Goal: Find specific page/section: Find specific page/section

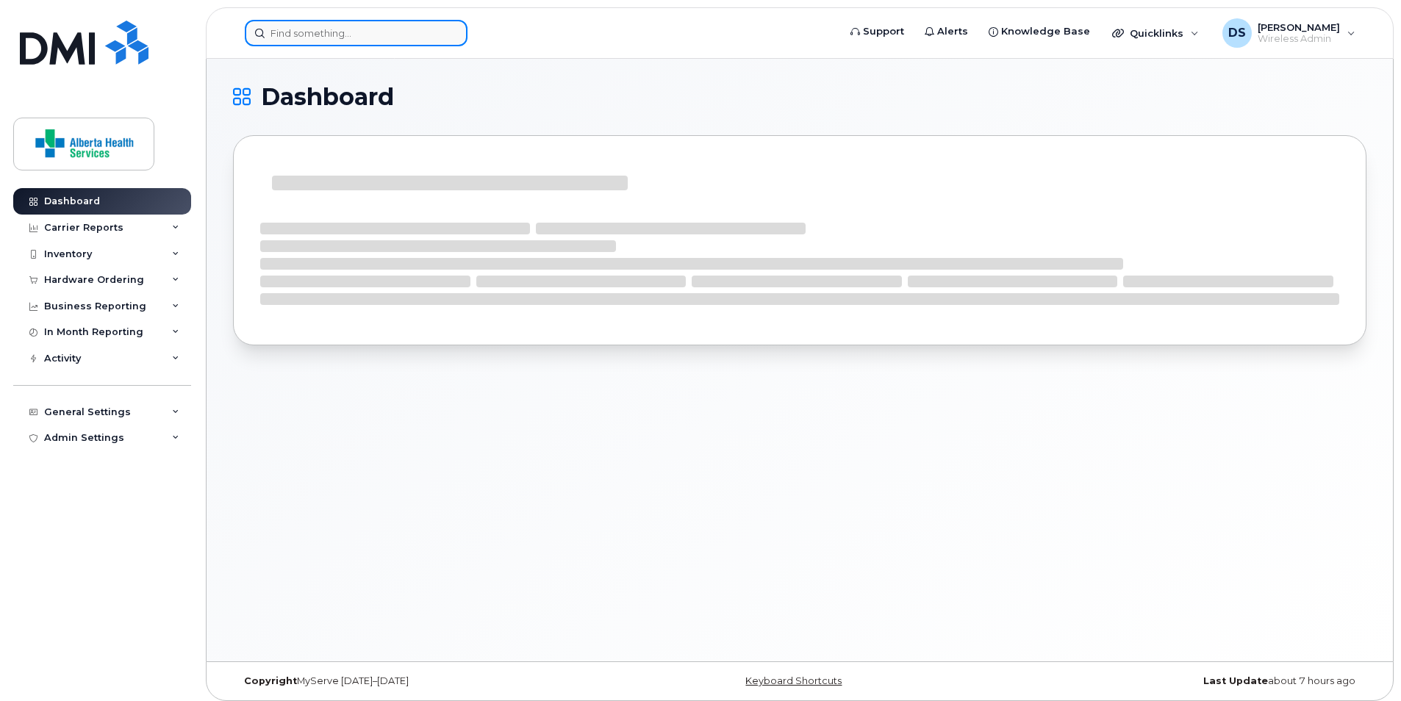
click at [370, 37] on input at bounding box center [356, 33] width 223 height 26
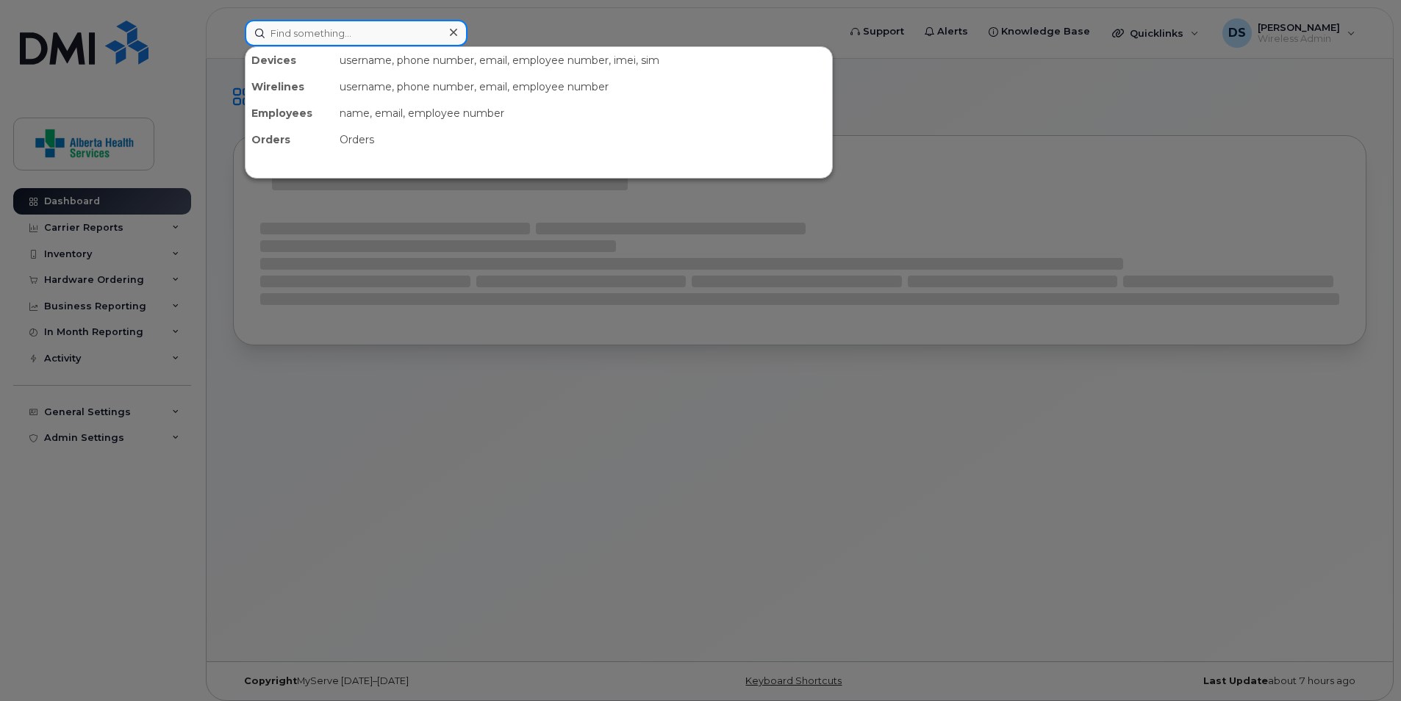
click at [365, 33] on input at bounding box center [356, 33] width 223 height 26
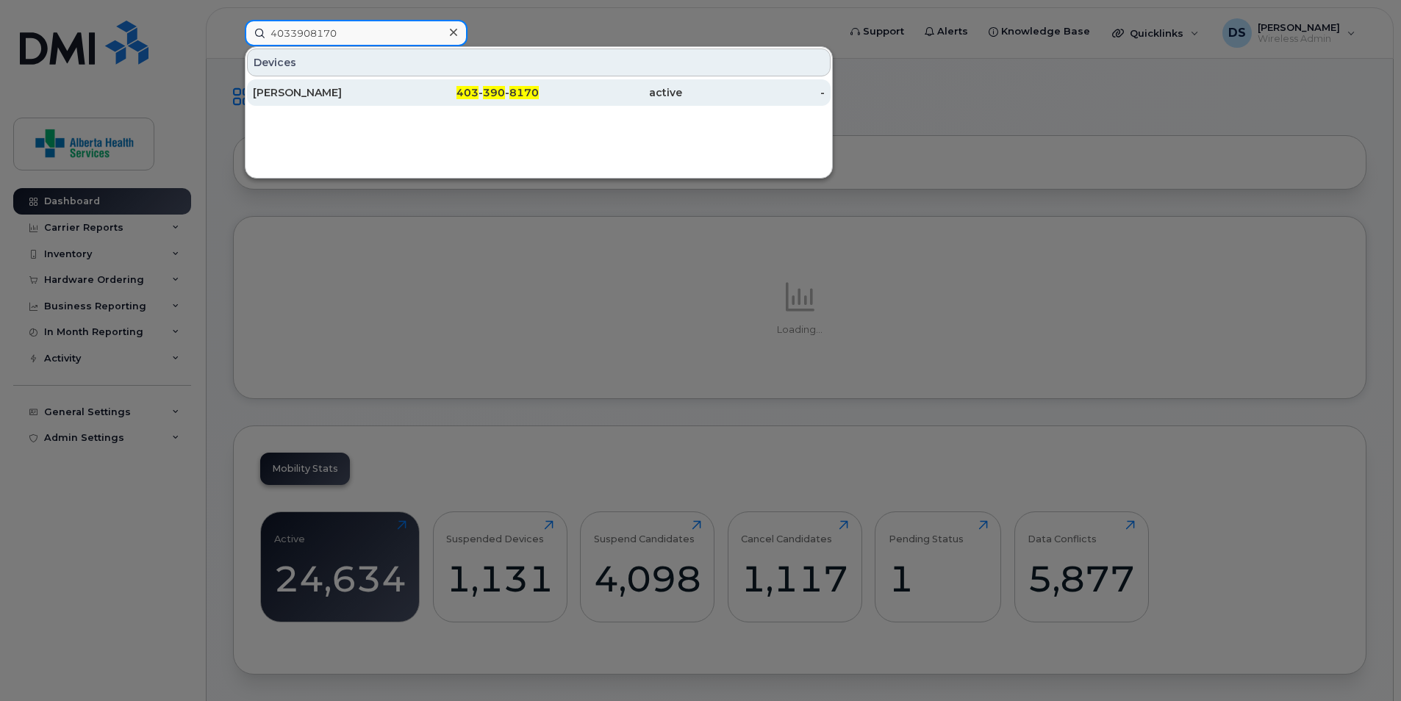
type input "4033908170"
click at [368, 97] on div "[PERSON_NAME]" at bounding box center [324, 92] width 143 height 15
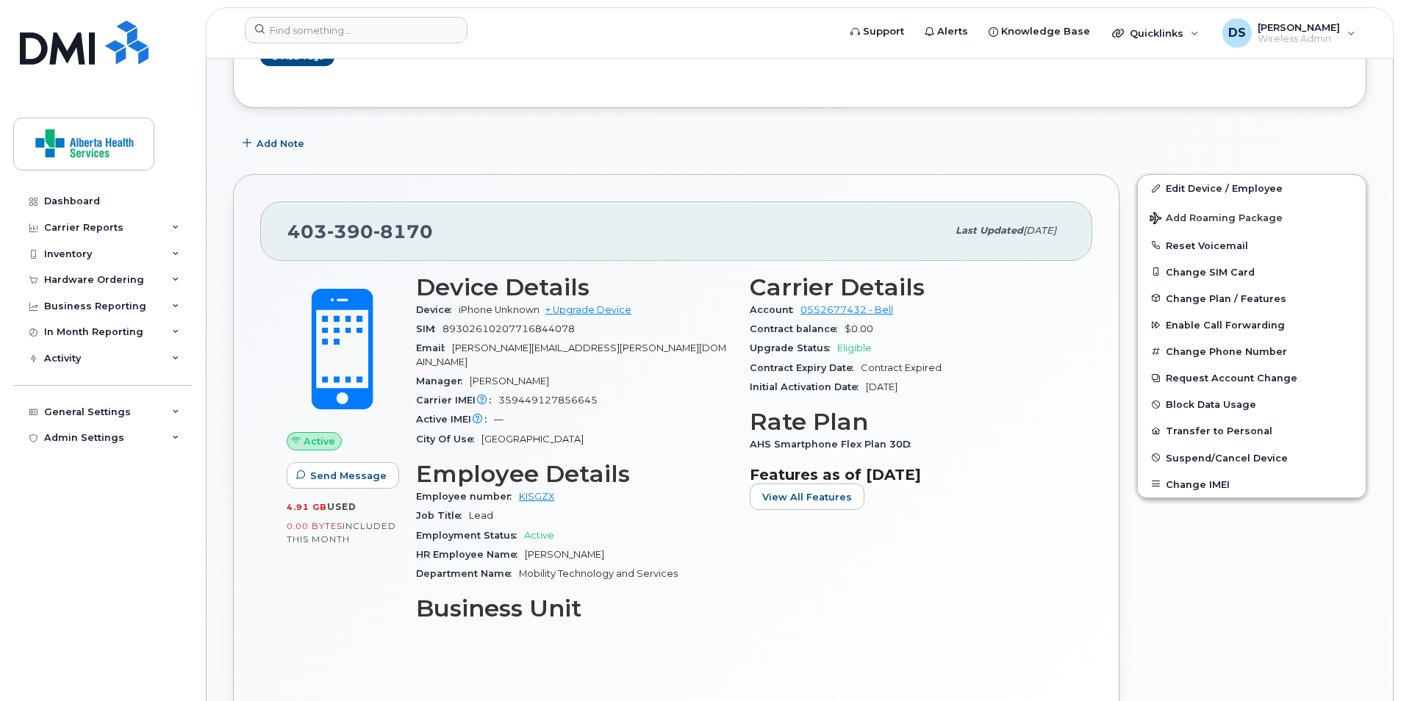
scroll to position [221, 0]
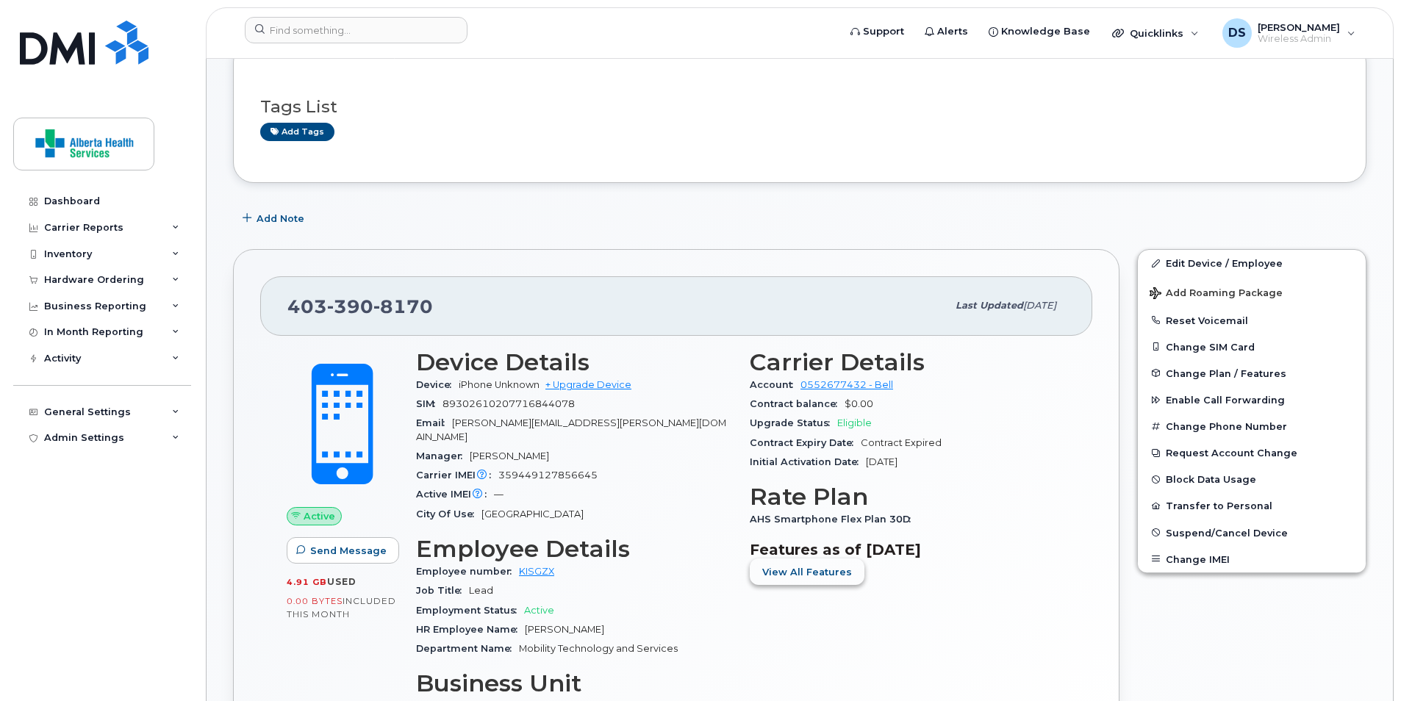
click at [815, 575] on span "View All Features" at bounding box center [807, 572] width 90 height 14
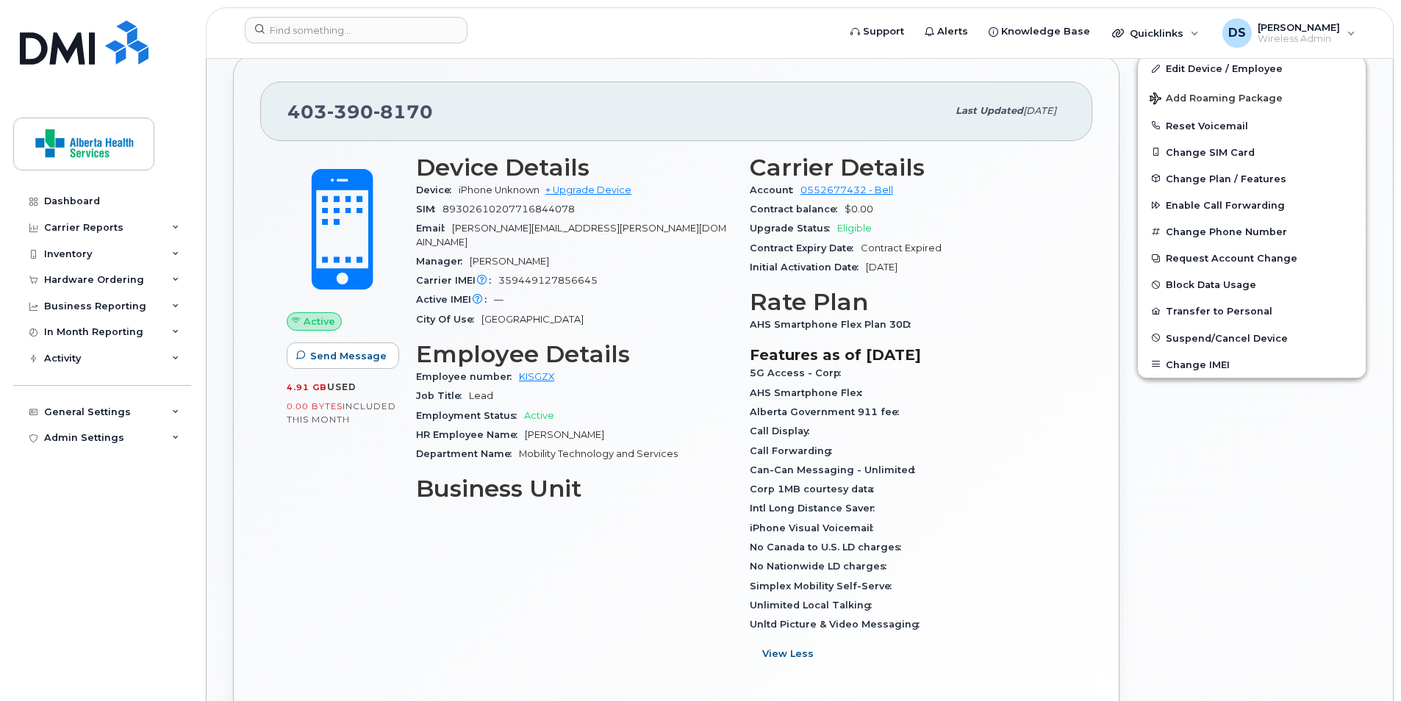
scroll to position [441, 0]
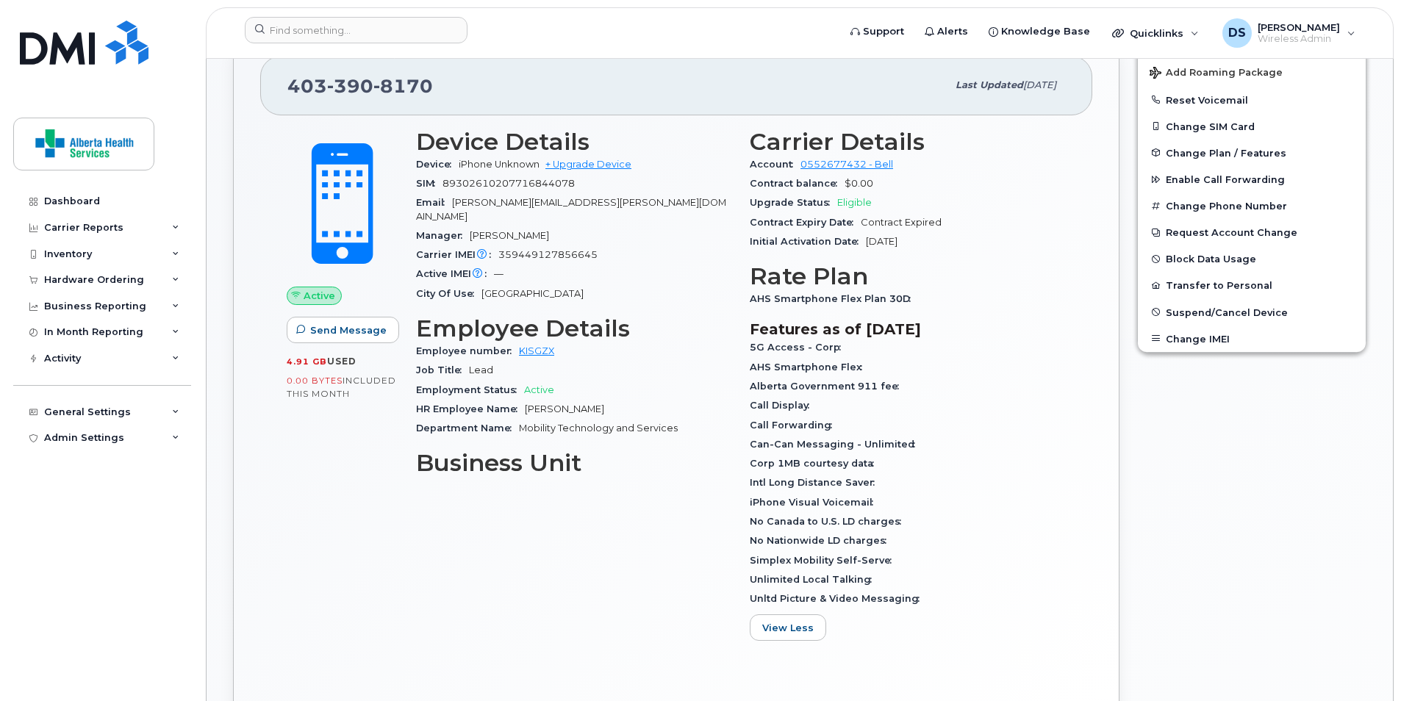
click at [115, 570] on div "Dashboard Carrier Reports Monthly Billing Data Daily Data Pooling Data Behavior…" at bounding box center [104, 433] width 182 height 491
